Goal: Navigation & Orientation: Find specific page/section

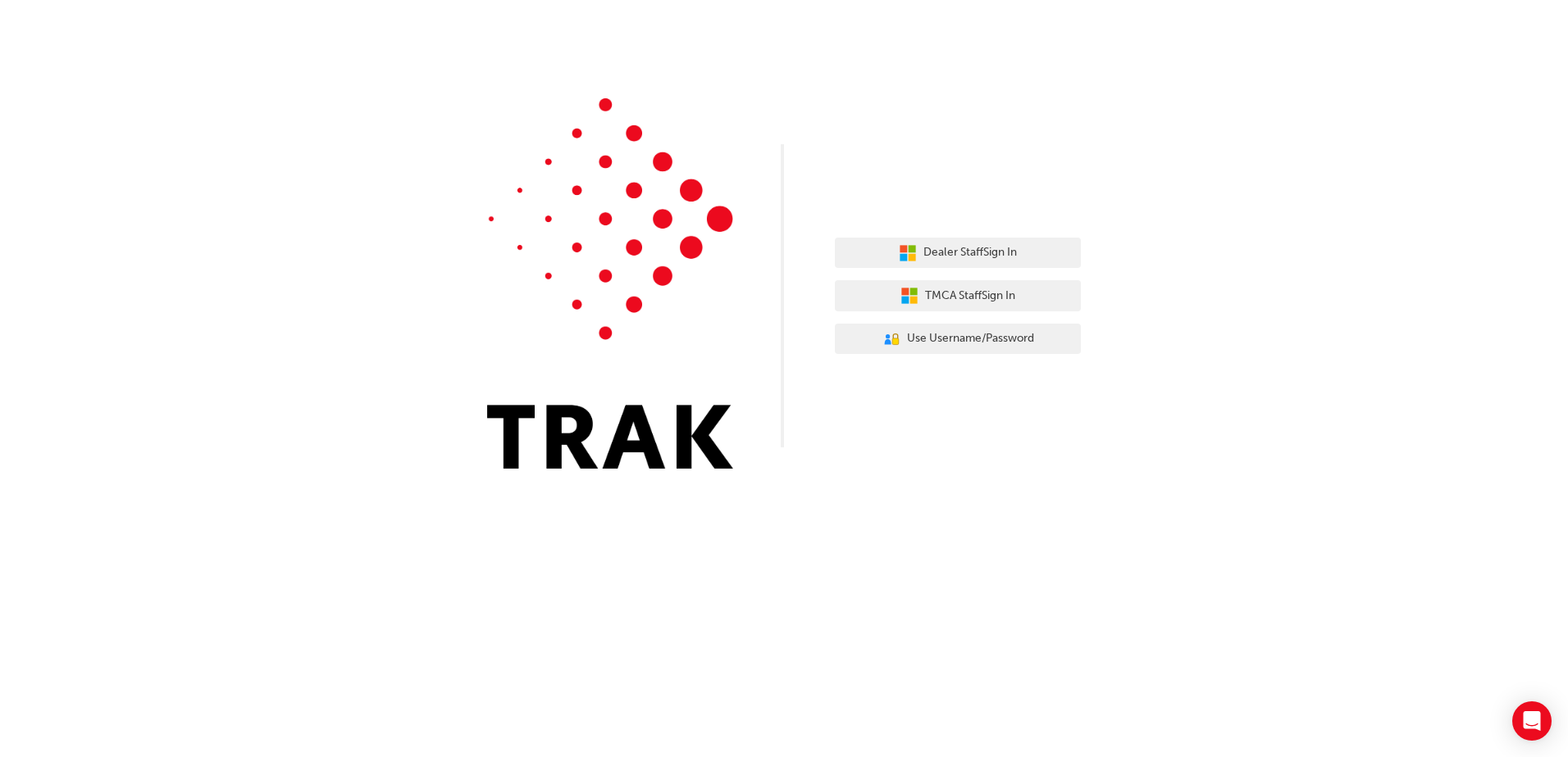
drag, startPoint x: 1413, startPoint y: 0, endPoint x: 1279, endPoint y: 75, distance: 153.6
click at [1279, 75] on div "Dealer Staff Sign In TMCA Staff Sign In User Authentication Icon - Blue Person,…" at bounding box center [784, 246] width 1568 height 493
